Goal: Information Seeking & Learning: Learn about a topic

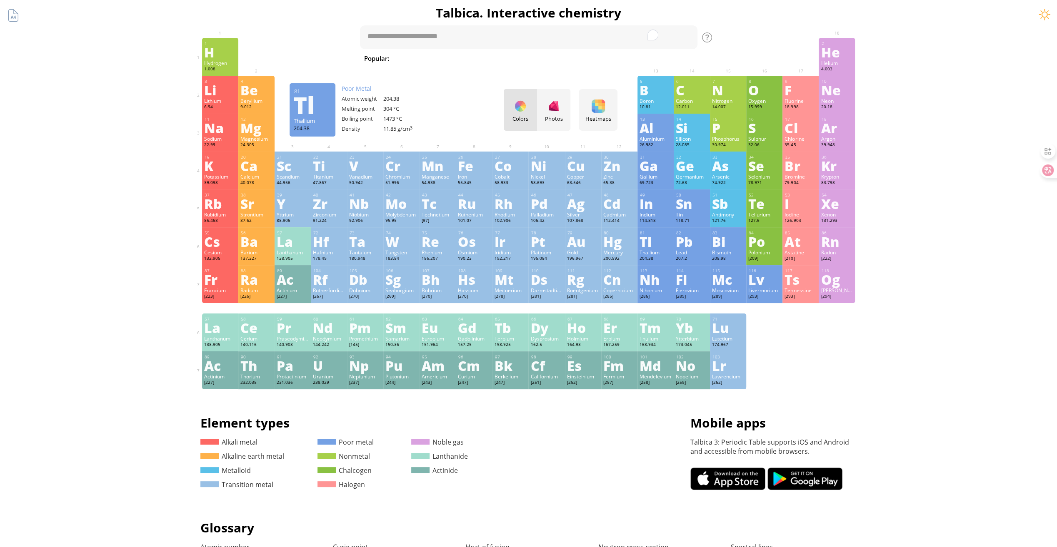
click at [648, 238] on div "Tl" at bounding box center [655, 241] width 32 height 13
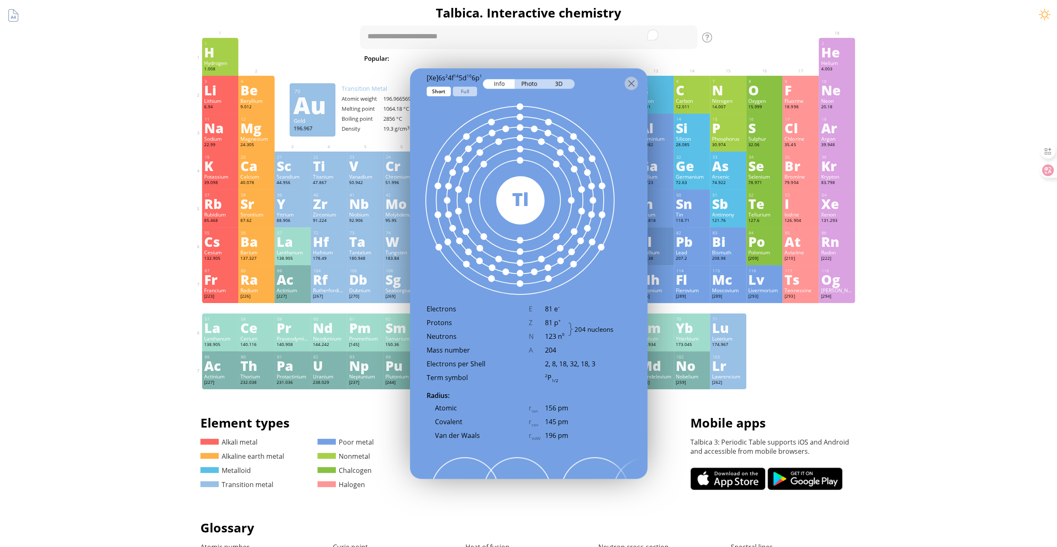
scroll to position [541, 0]
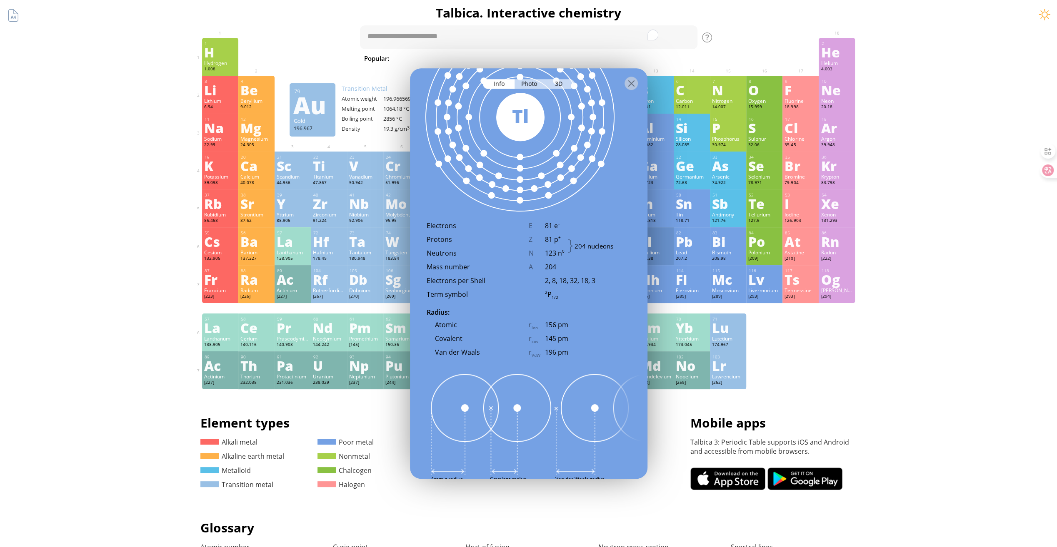
click at [531, 326] on div "r ion" at bounding box center [537, 325] width 16 height 10
click at [530, 332] on div "Atomic r ion 156 pm" at bounding box center [529, 327] width 204 height 14
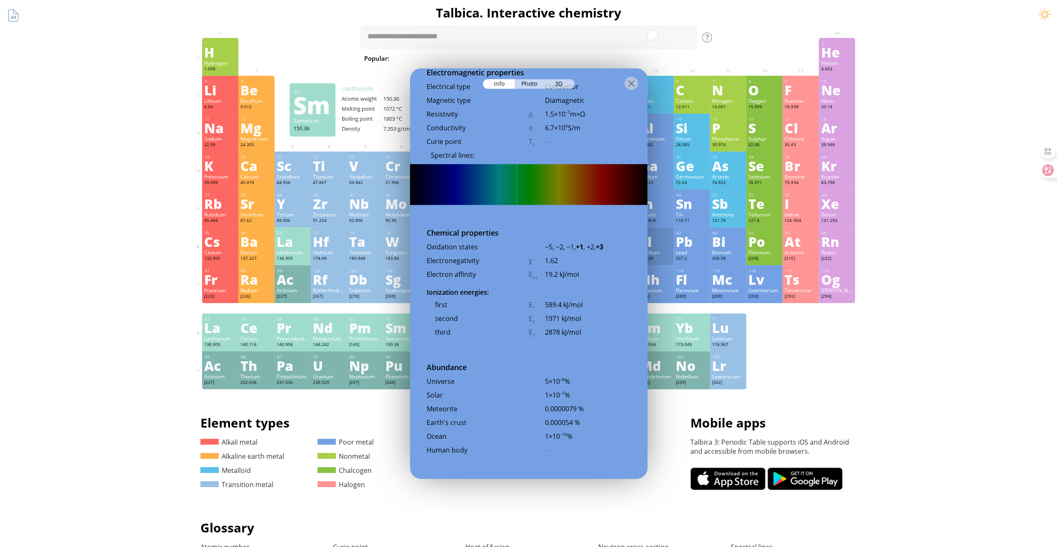
scroll to position [1583, 0]
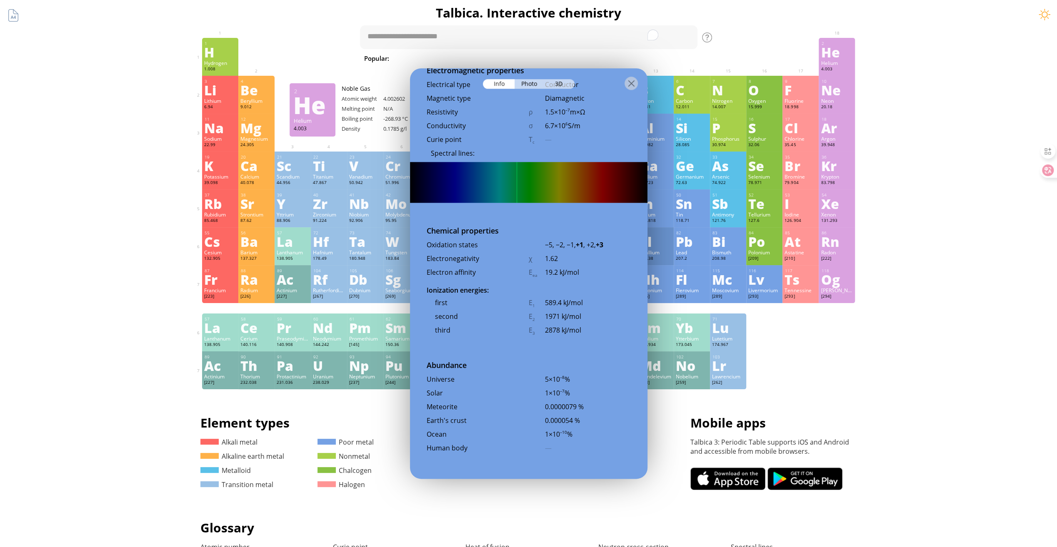
click at [949, 31] on div "Summary Molecular formula Molecular weight Exact mass Monoisotopic mass Classif…" at bounding box center [528, 353] width 1057 height 706
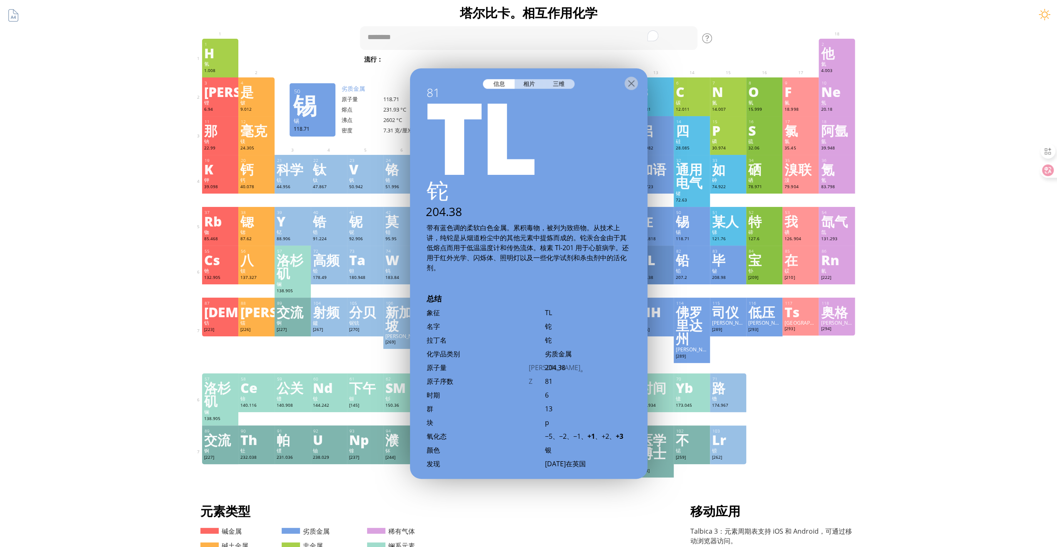
scroll to position [0, 0]
click at [521, 82] on div "相片" at bounding box center [529, 84] width 30 height 10
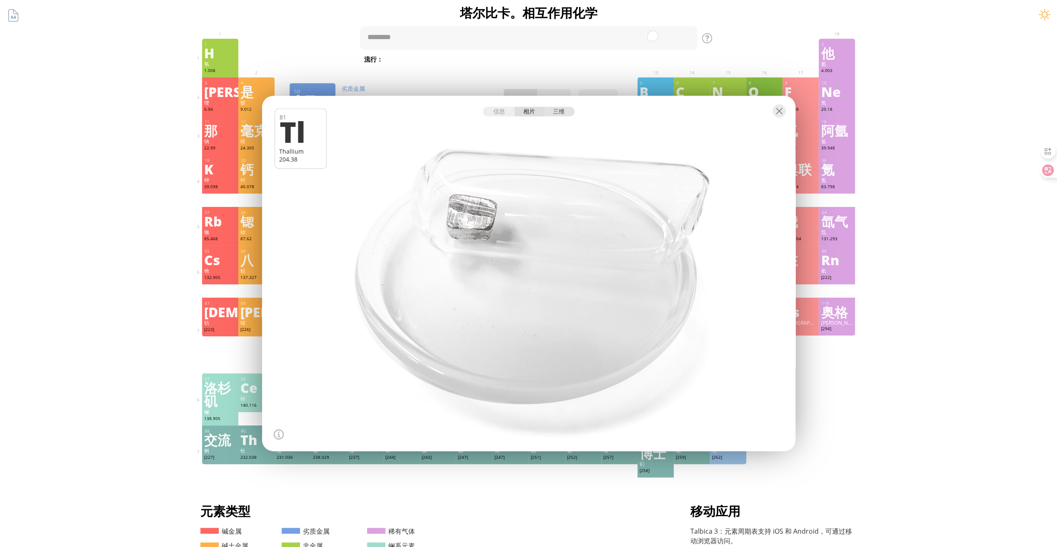
click at [557, 115] on div "三维" at bounding box center [559, 112] width 30 height 10
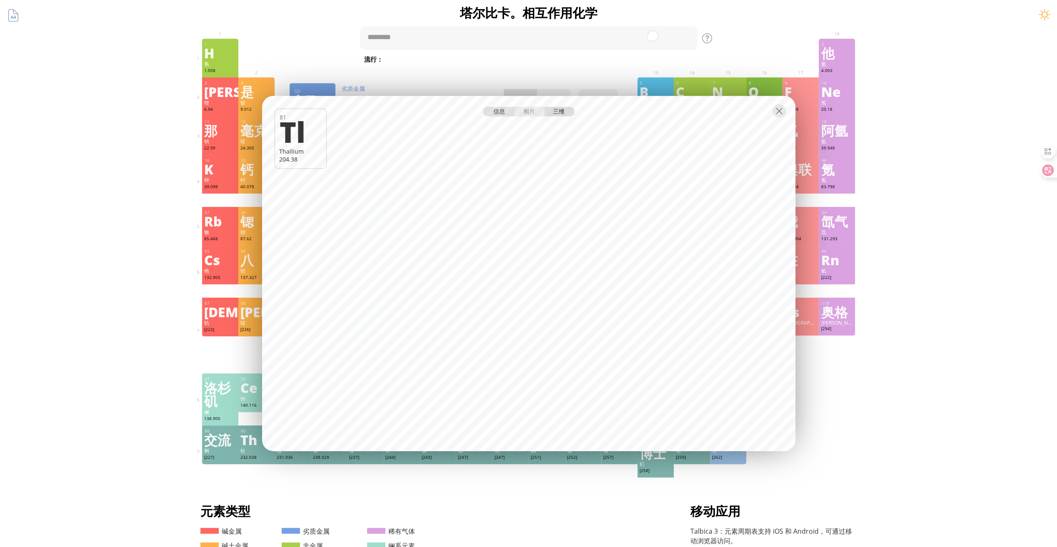
click at [501, 111] on div "信息" at bounding box center [499, 112] width 32 height 10
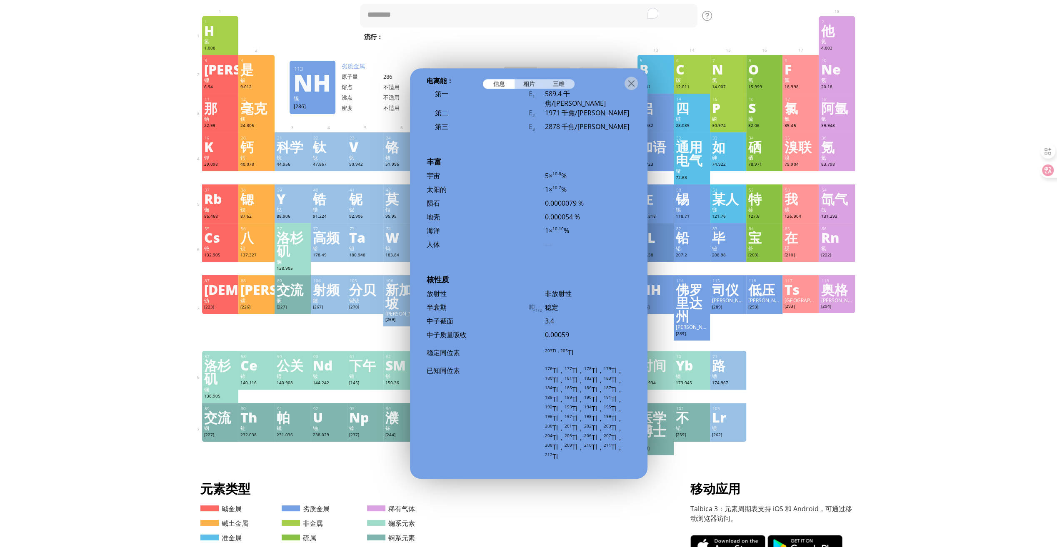
scroll to position [42, 0]
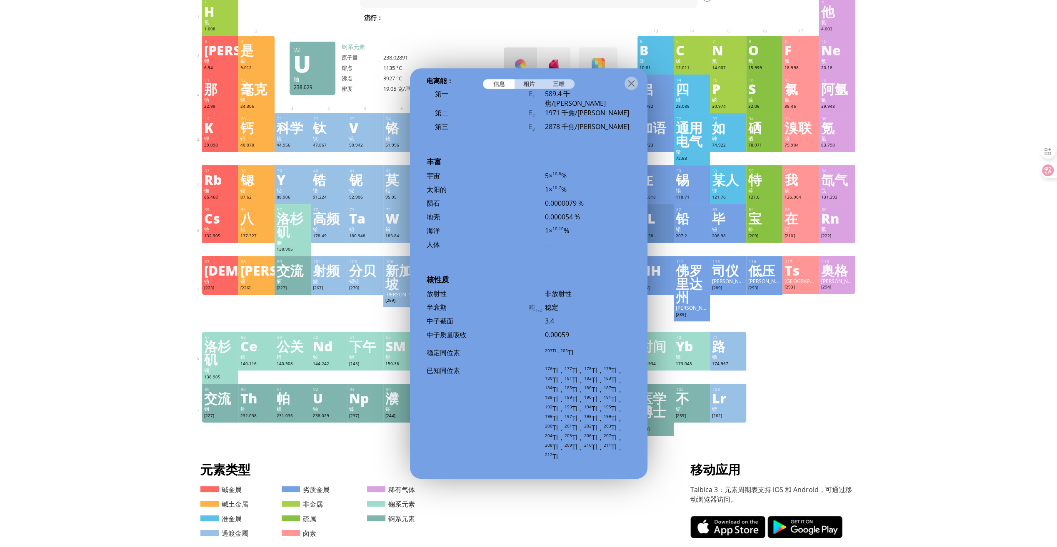
click at [279, 461] on h1 "元素类型" at bounding box center [307, 470] width 215 height 18
click at [581, 510] on div "元素类型 Element types 碱金属 碱土金属 准金属 過渡金屬 劣质金属 非金属 硫属 卤素 稀有气体 镧系元素 锕系元素 移动应用 Mobile …" at bounding box center [528, 502] width 656 height 82
click at [630, 85] on div at bounding box center [630, 83] width 13 height 13
